Goal: Transaction & Acquisition: Purchase product/service

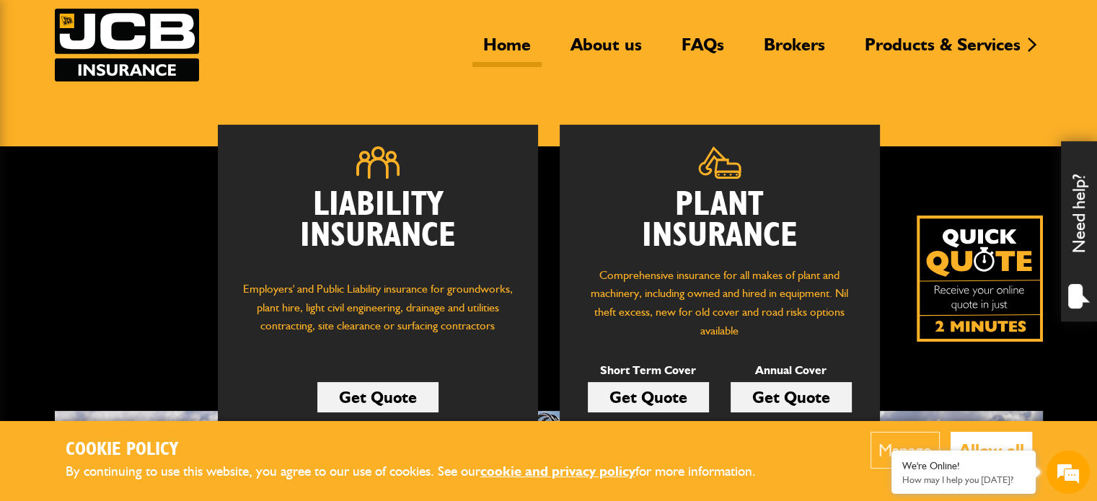
scroll to position [96, 0]
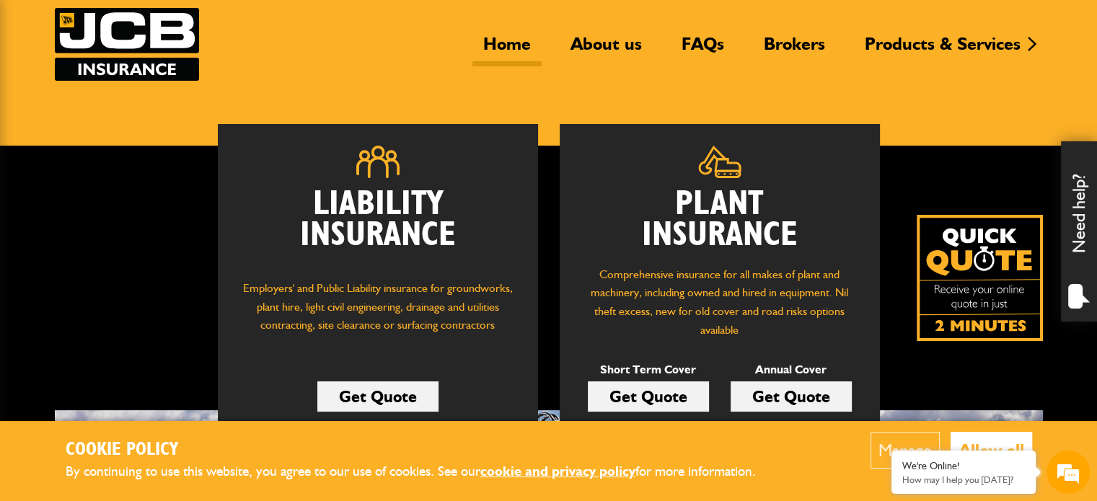
click at [821, 449] on div "Manage Allow all" at bounding box center [917, 461] width 231 height 58
click at [996, 438] on button "Allow all" at bounding box center [992, 450] width 82 height 37
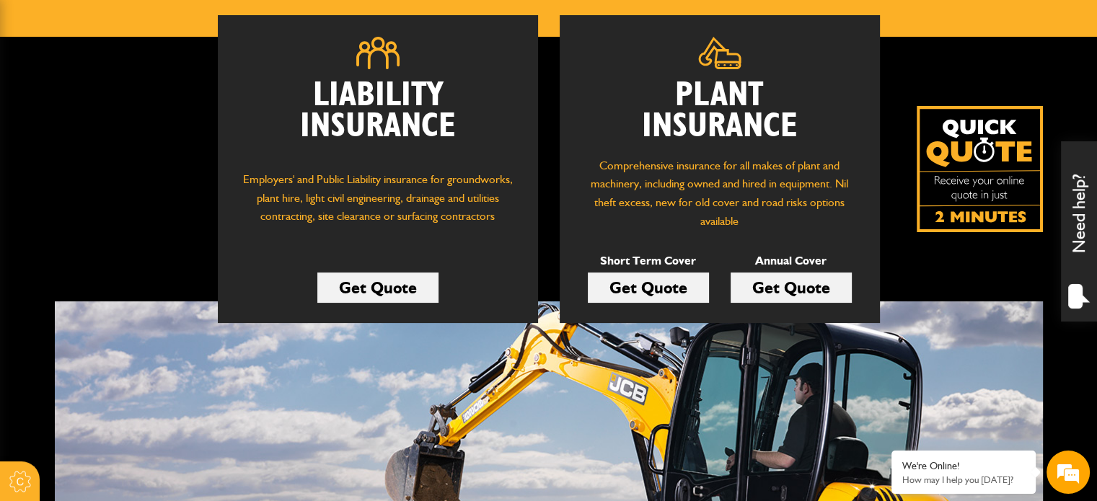
scroll to position [192, 0]
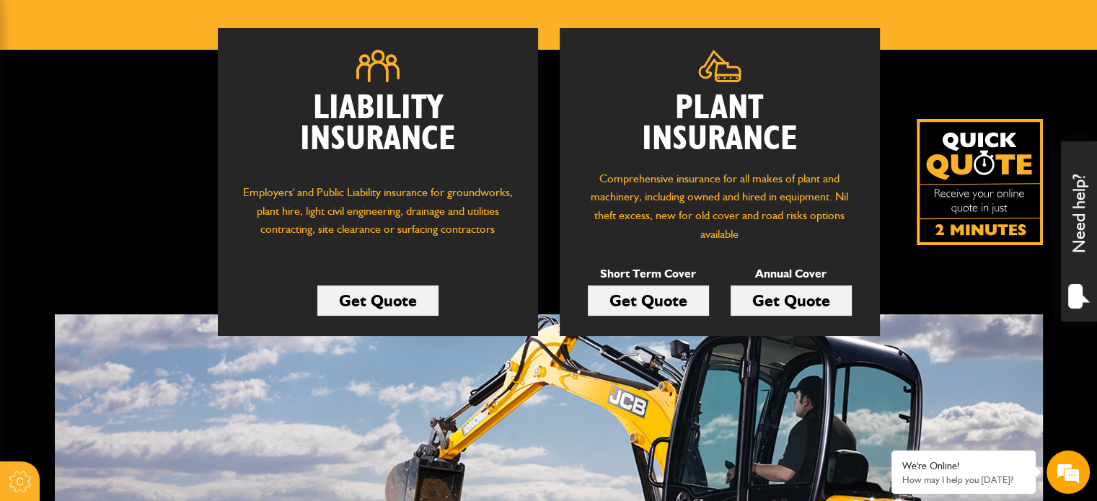
click at [639, 291] on link "Get Quote" at bounding box center [648, 301] width 121 height 30
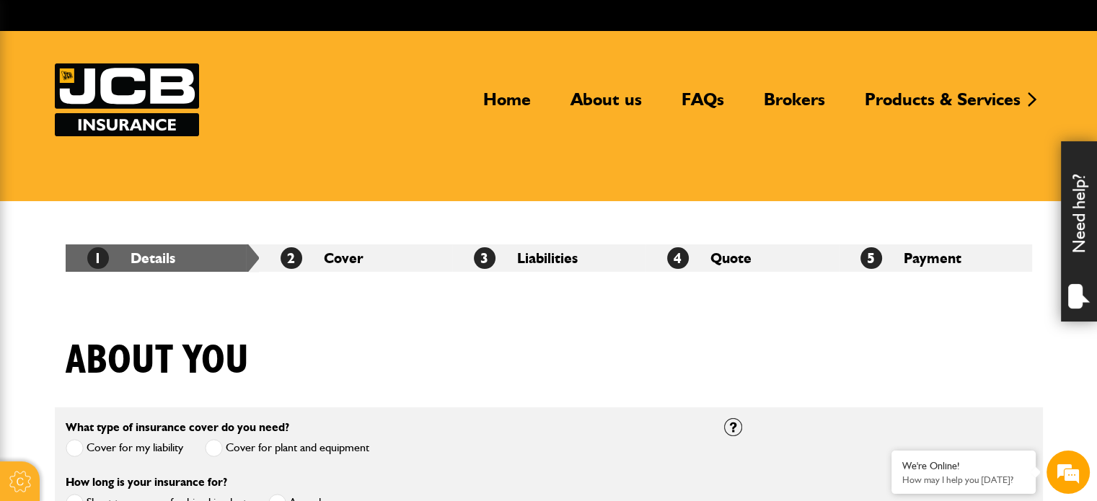
scroll to position [192, 0]
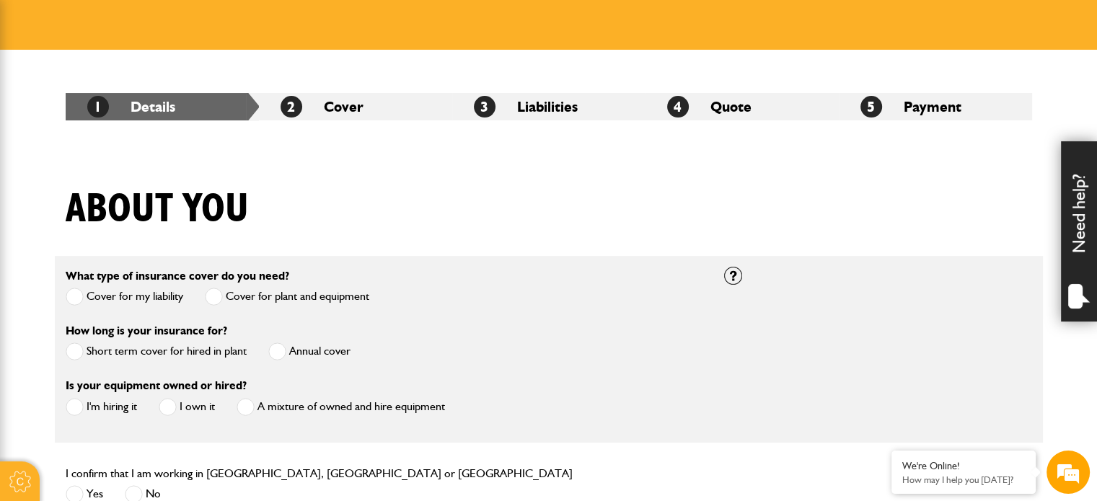
click at [78, 350] on span at bounding box center [75, 352] width 18 height 18
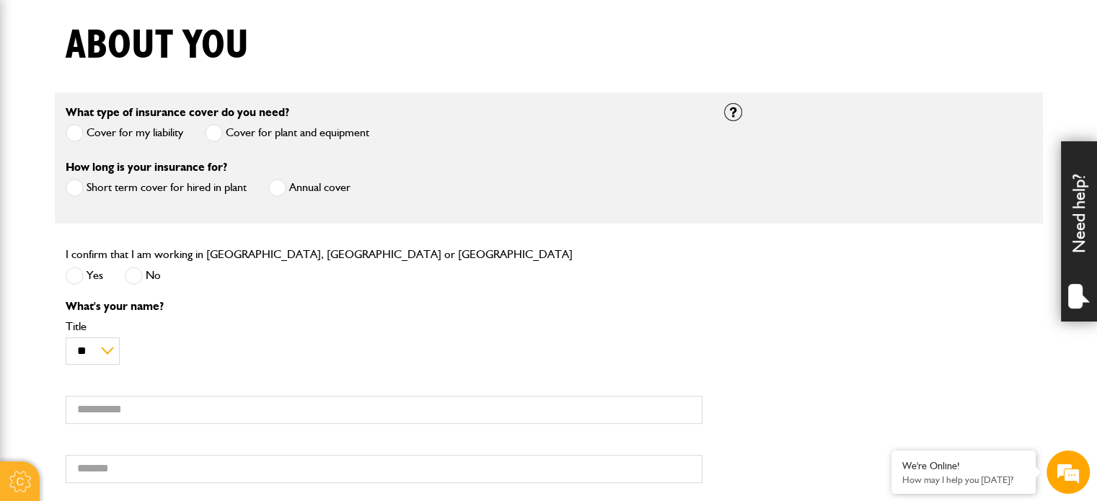
scroll to position [385, 0]
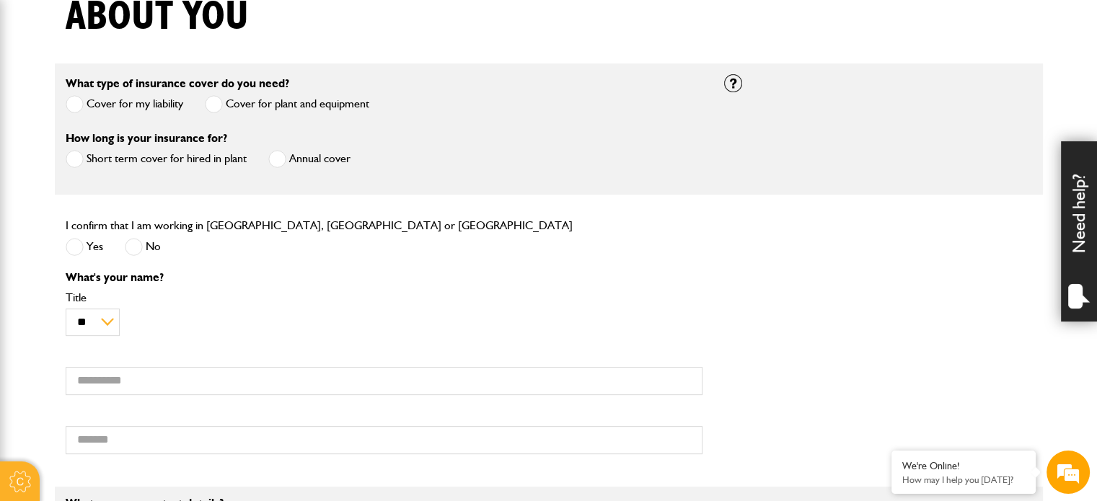
click at [69, 245] on span at bounding box center [75, 247] width 18 height 18
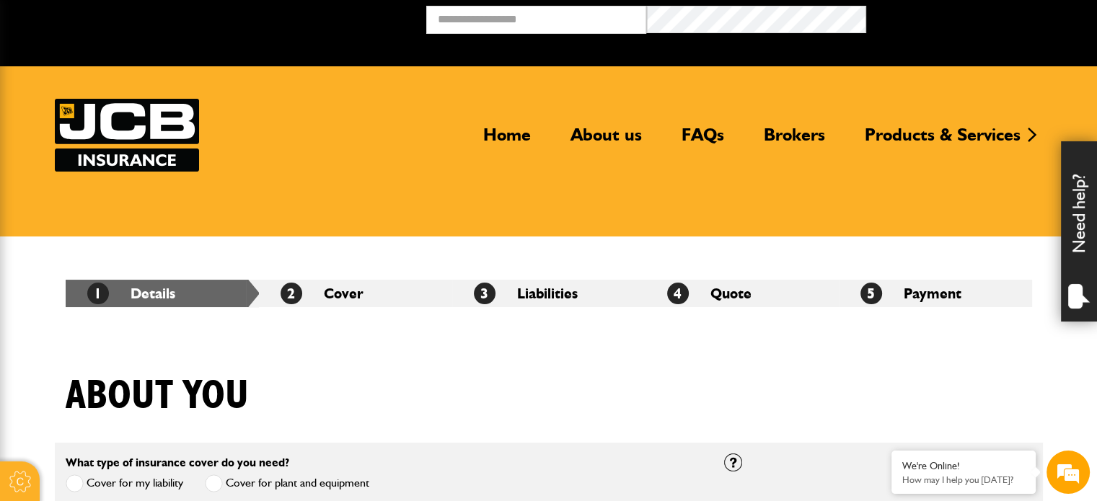
scroll to position [0, 0]
